Goal: Complete application form: Complete application form

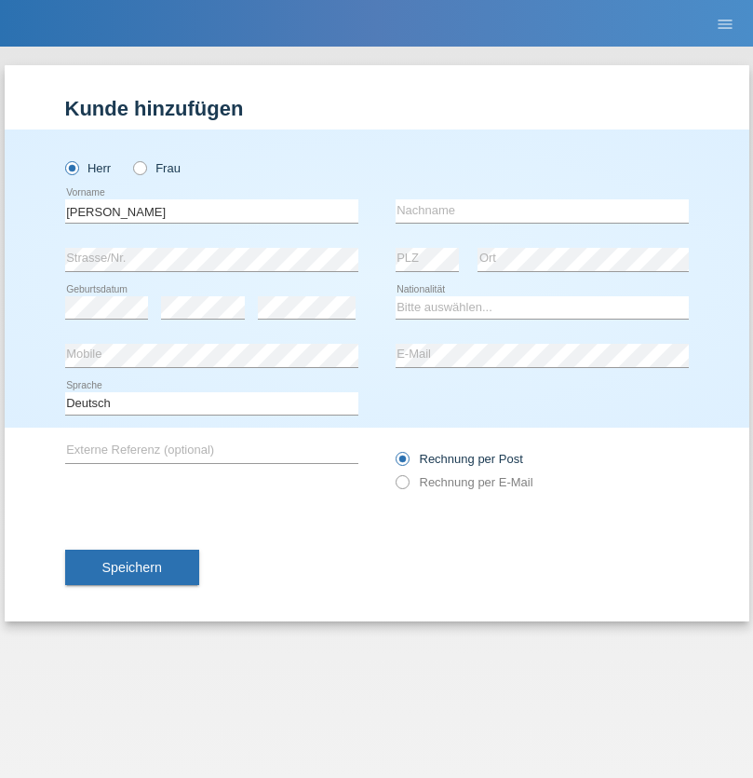
type input "[PERSON_NAME]"
click at [542, 210] on input "text" at bounding box center [542, 210] width 293 height 23
type input "Leibundgut"
select select "CH"
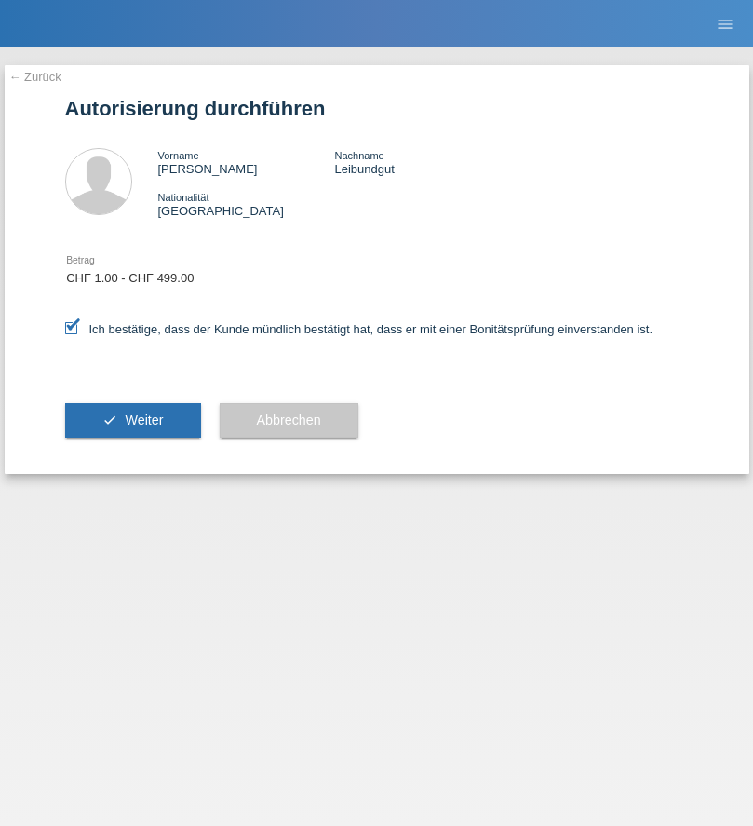
select select "1"
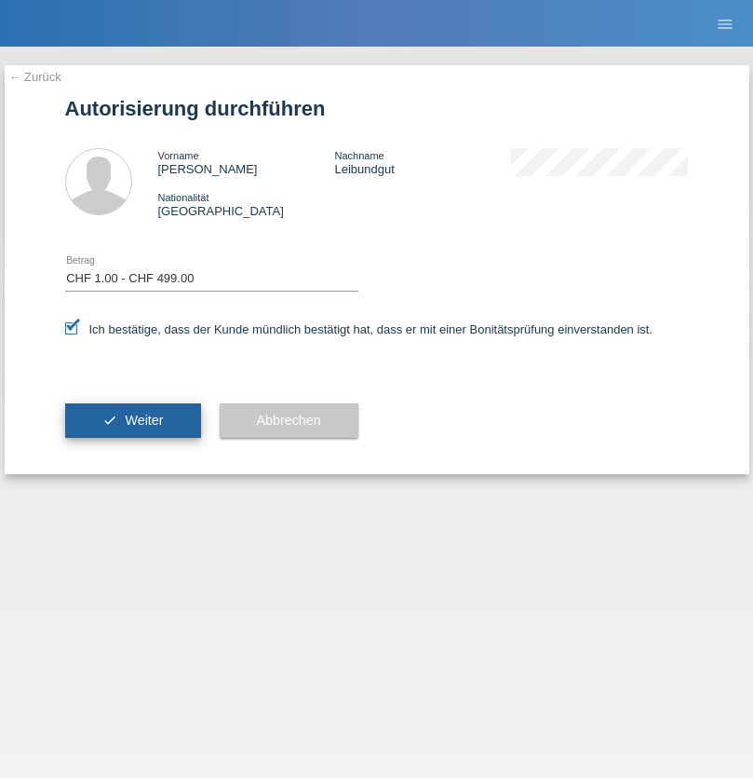
click at [132, 420] on span "Weiter" at bounding box center [144, 420] width 38 height 15
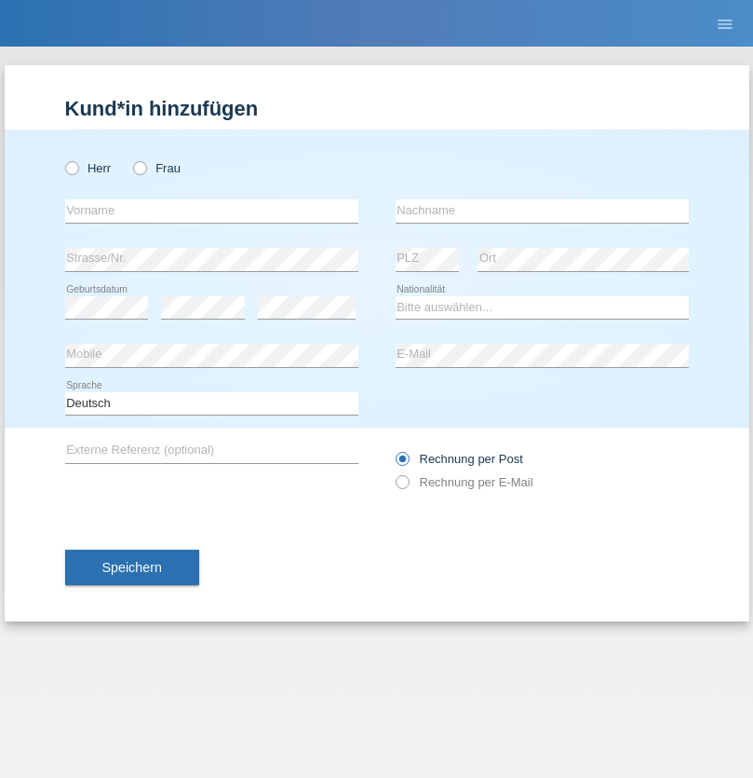
radio input "true"
click at [211, 210] on input "text" at bounding box center [211, 210] width 293 height 23
type input "David"
click at [542, 210] on input "text" at bounding box center [542, 210] width 293 height 23
type input "Senn"
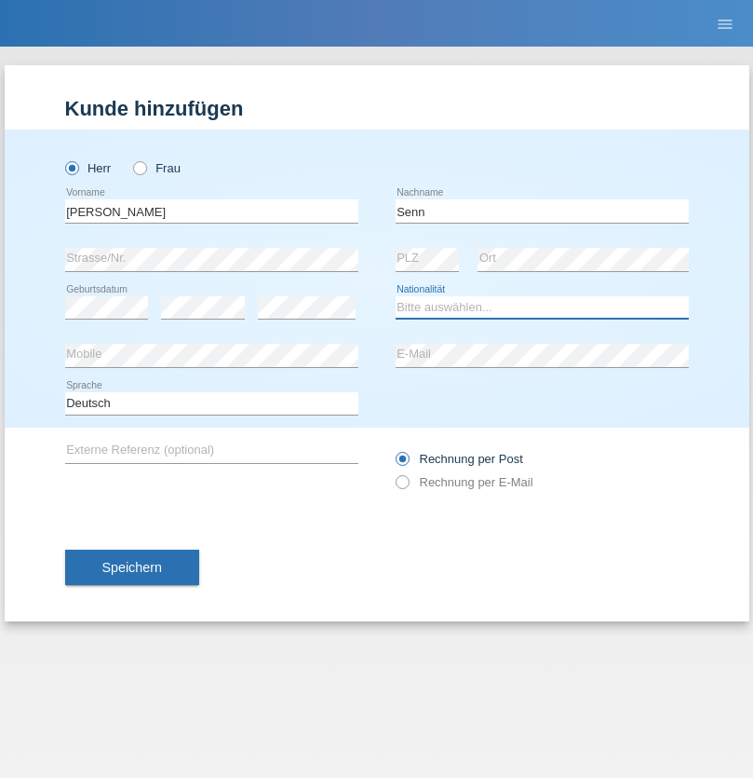
select select "CH"
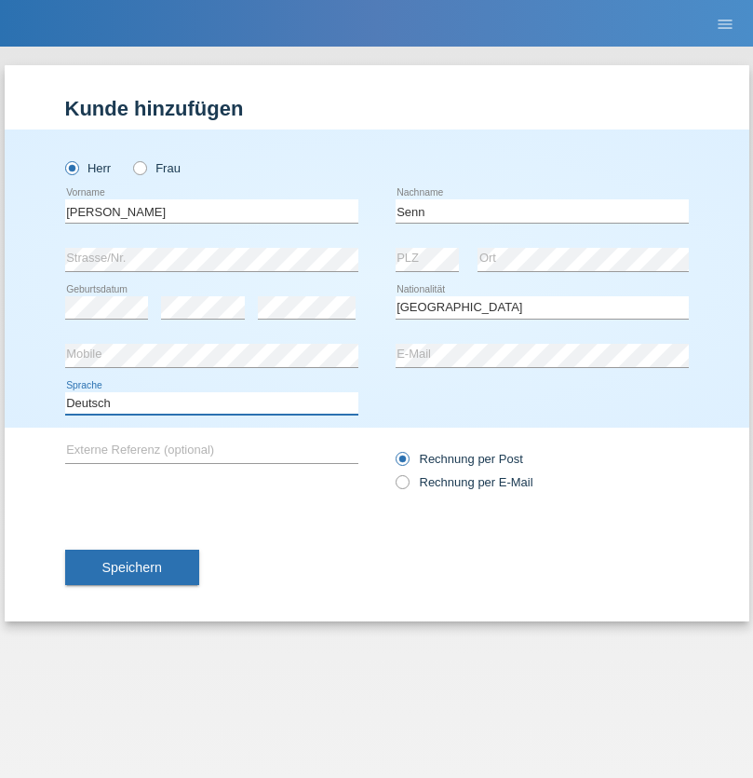
select select "en"
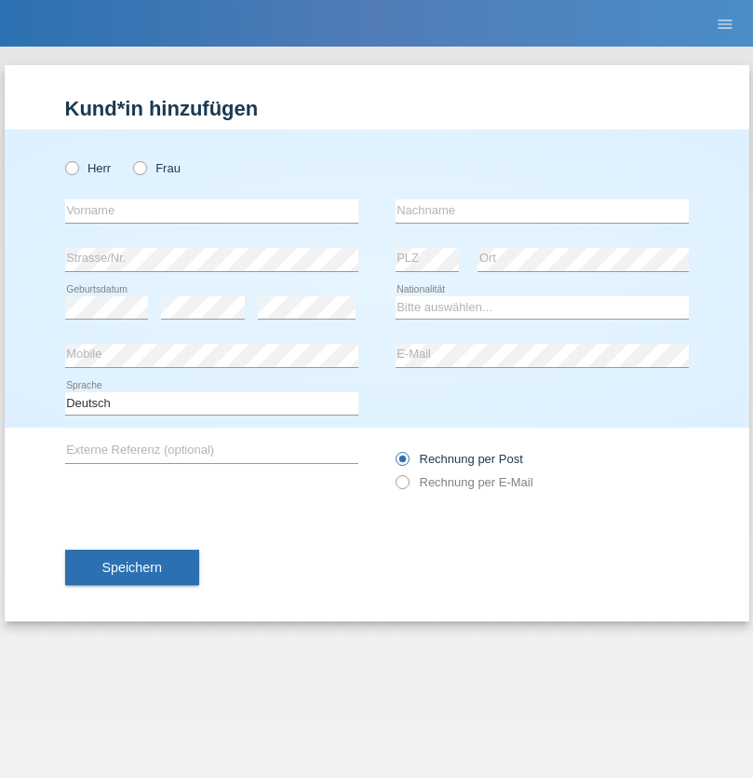
radio input "true"
click at [211, 210] on input "text" at bounding box center [211, 210] width 293 height 23
type input "[PERSON_NAME]"
click at [542, 210] on input "text" at bounding box center [542, 210] width 293 height 23
type input "Thoma"
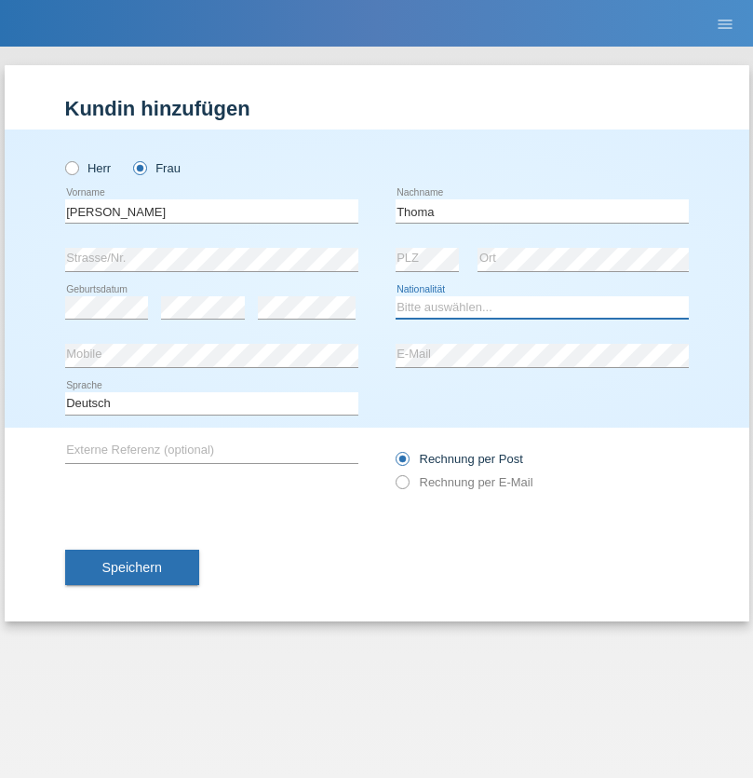
select select "CH"
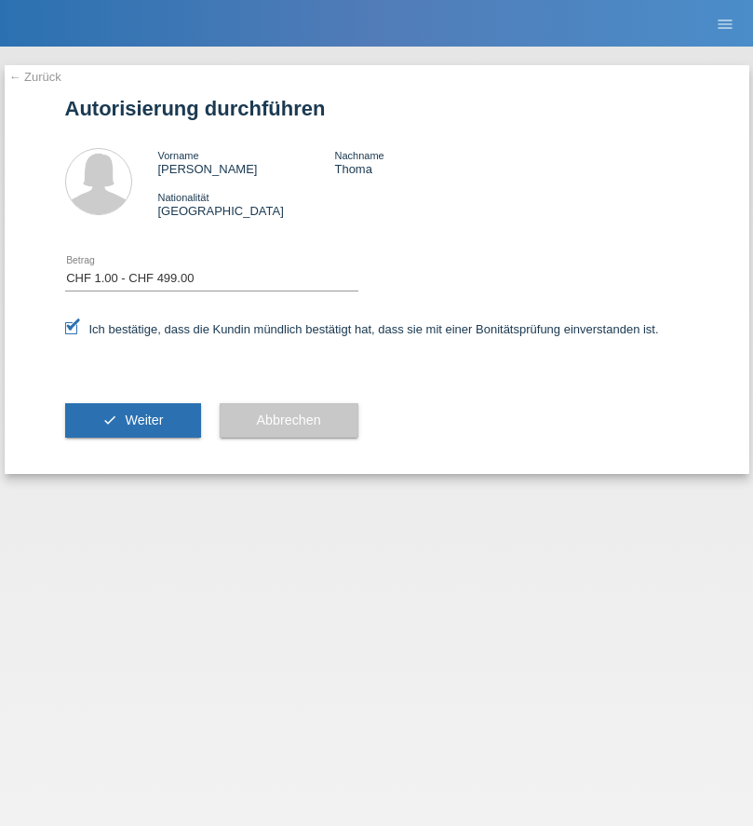
select select "1"
click at [132, 420] on span "Weiter" at bounding box center [144, 420] width 38 height 15
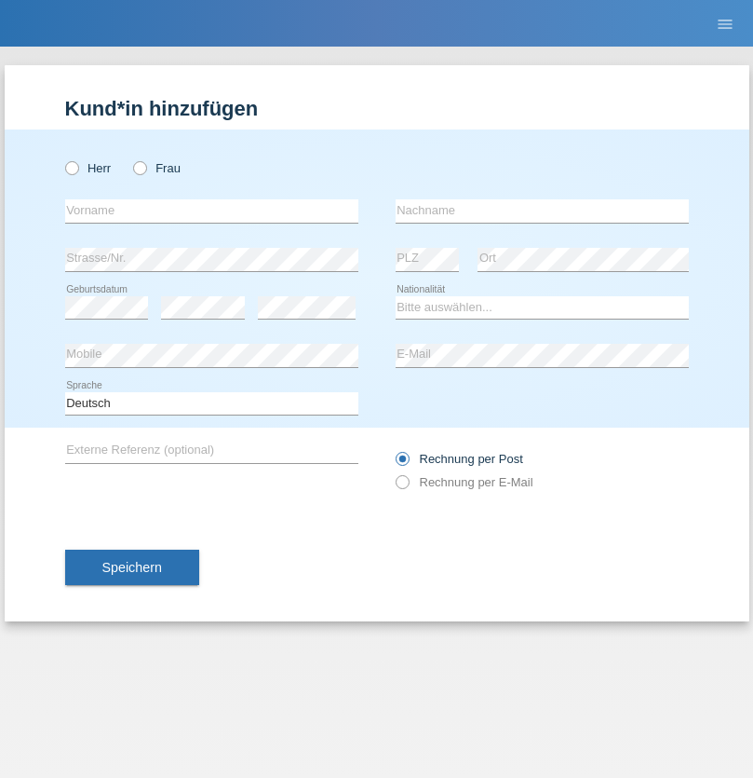
radio input "true"
click at [211, 210] on input "text" at bounding box center [211, 210] width 293 height 23
type input "[PERSON_NAME]"
click at [542, 210] on input "text" at bounding box center [542, 210] width 293 height 23
type input "Pakasa"
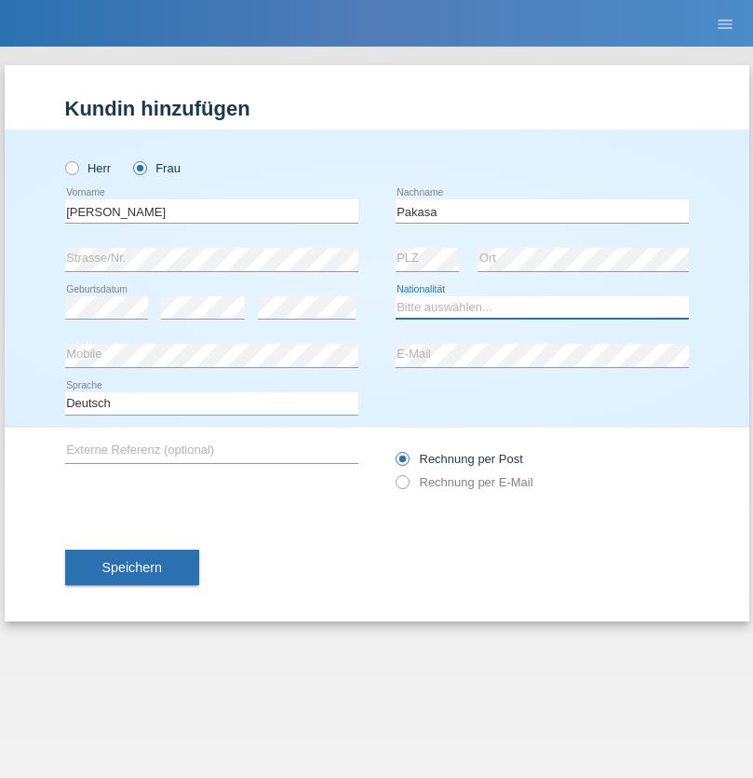
select select "CH"
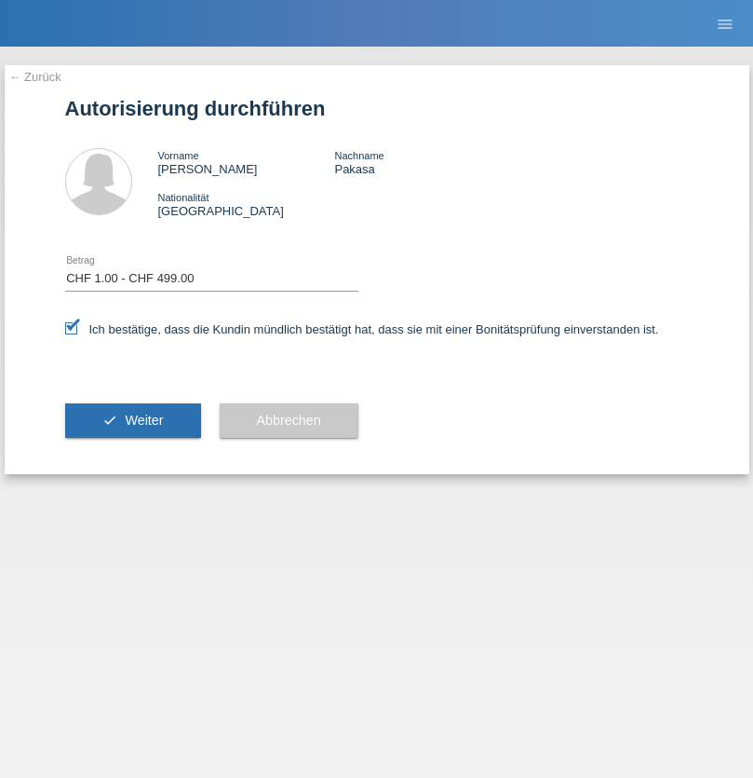
select select "1"
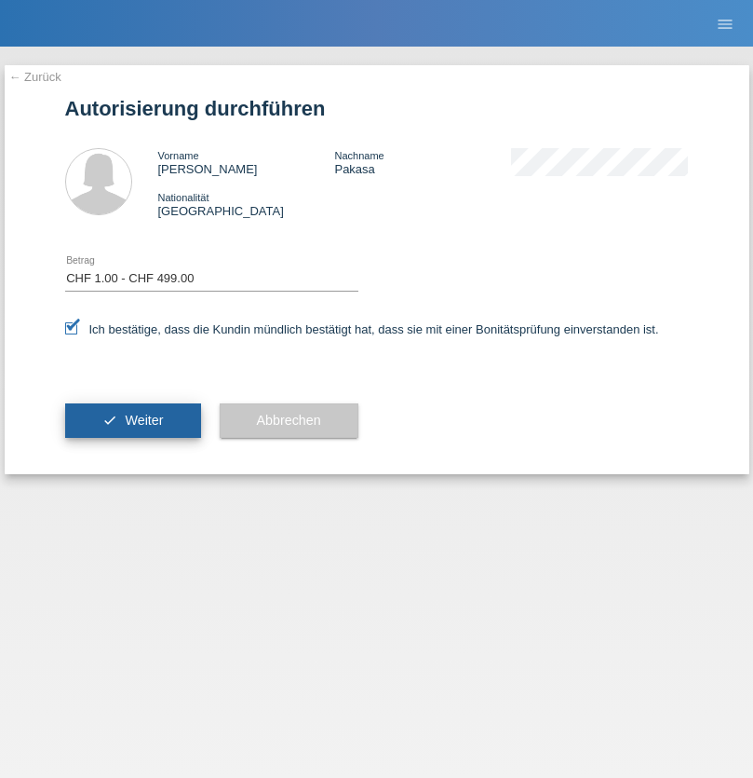
click at [132, 420] on span "Weiter" at bounding box center [144, 420] width 38 height 15
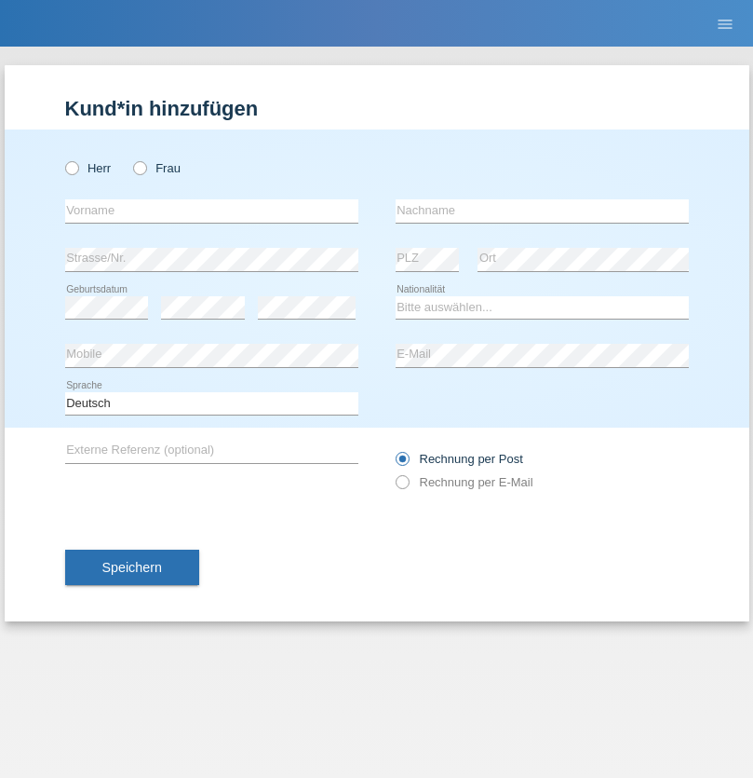
radio input "true"
select select "DE"
select select "C"
select select "07"
select select "11"
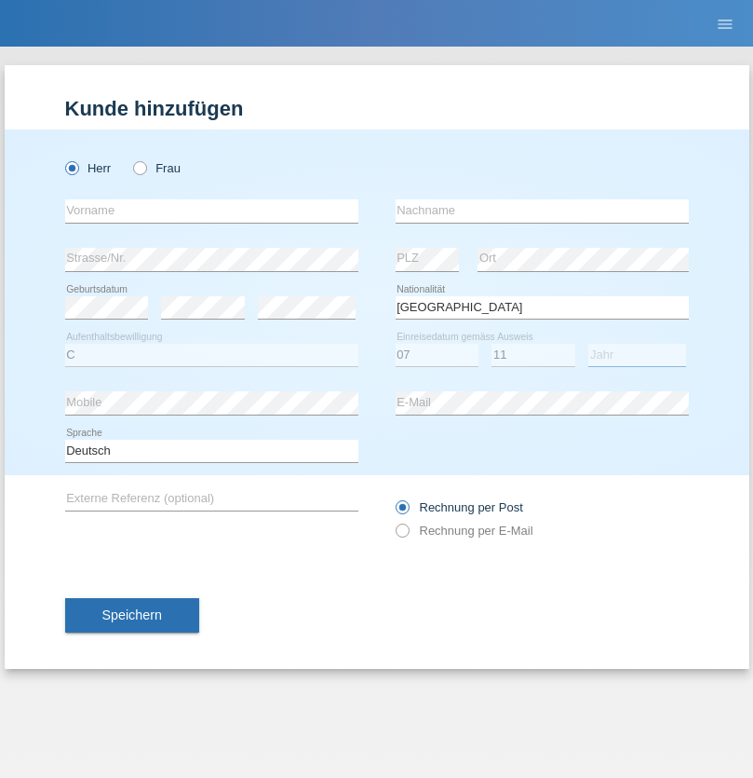
select select "1972"
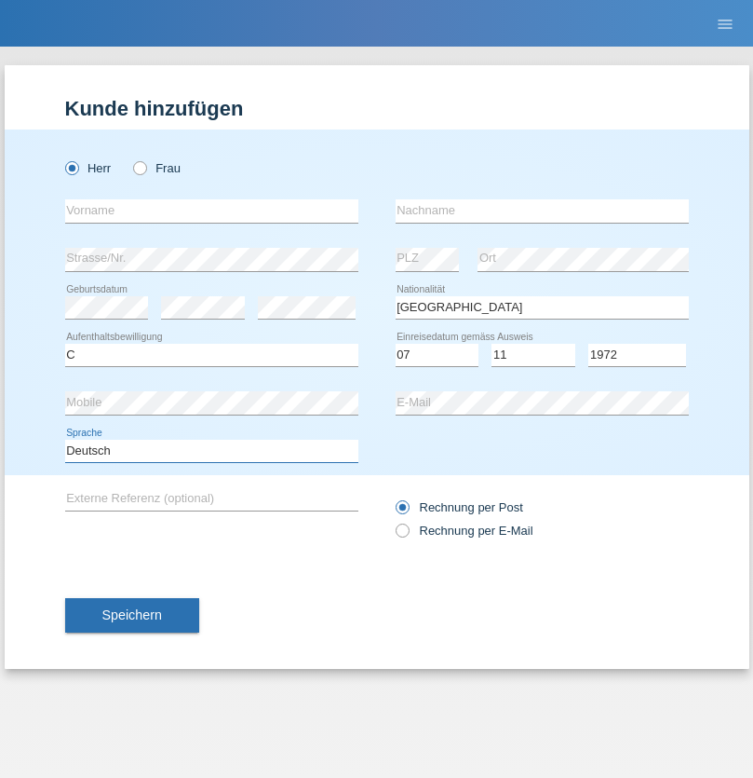
select select "en"
